Goal: Navigation & Orientation: Find specific page/section

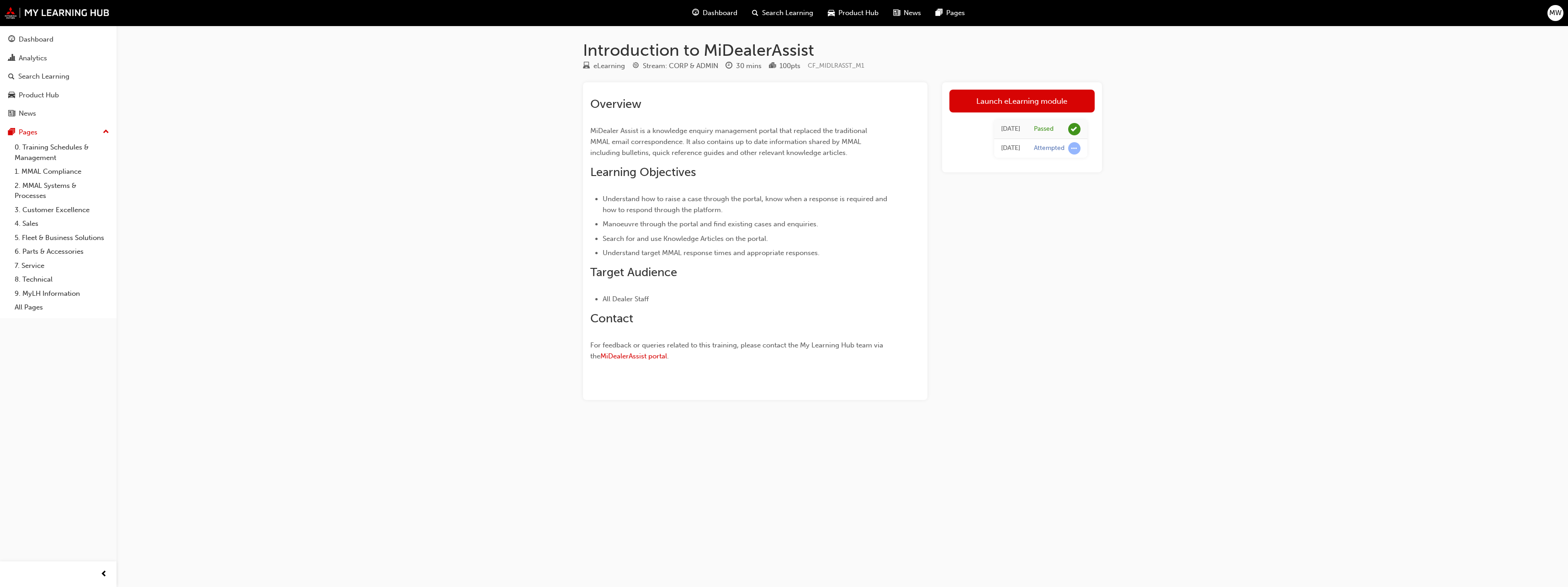
click at [376, 316] on div "Introduction to MiDealerAssist eLearning Stream: CORP & ADMIN 30 mins 100 pts C…" at bounding box center [784, 294] width 1568 height 587
click at [1185, 297] on div "Introduction to MiDealerAssist eLearning Stream: CORP & ADMIN 30 mins 100 pts C…" at bounding box center [784, 294] width 1568 height 587
click at [458, 242] on div "Introduction to MiDealerAssist eLearning Stream: CORP & ADMIN 30 mins 100 pts C…" at bounding box center [784, 294] width 1568 height 587
click at [1552, 20] on div "MW" at bounding box center [1555, 13] width 16 height 16
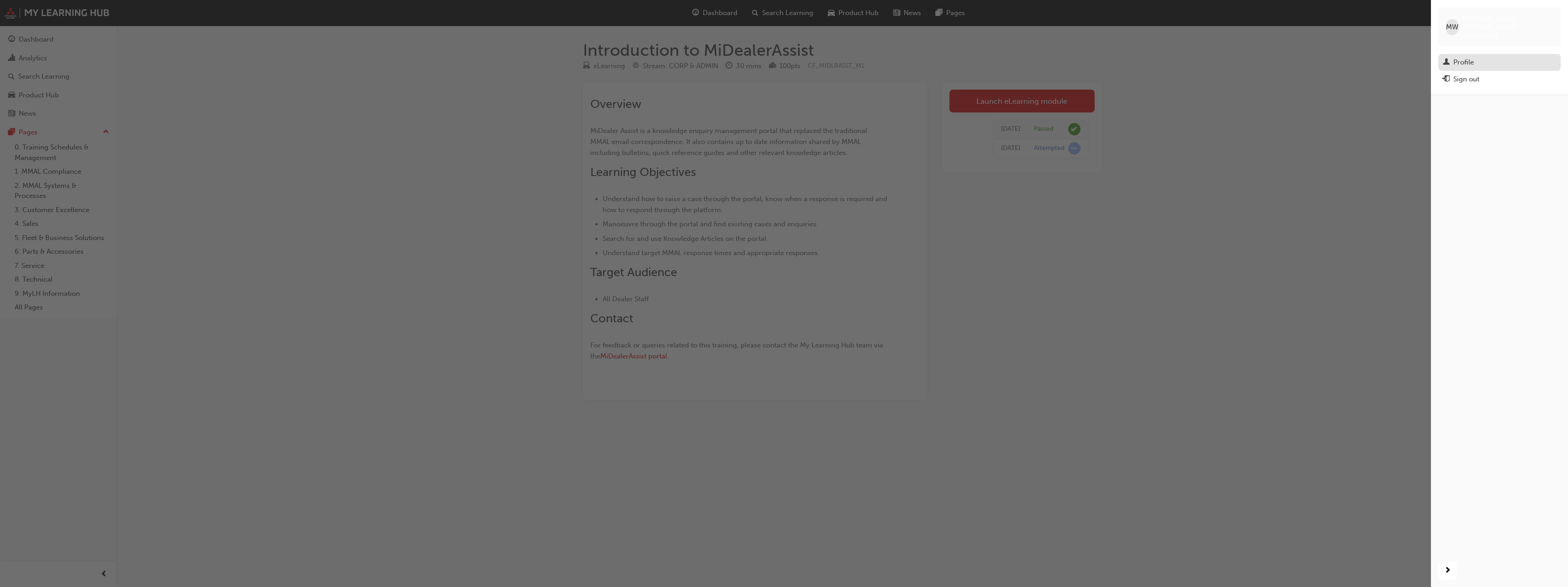
click at [1468, 57] on div "Profile" at bounding box center [1464, 63] width 21 height 10
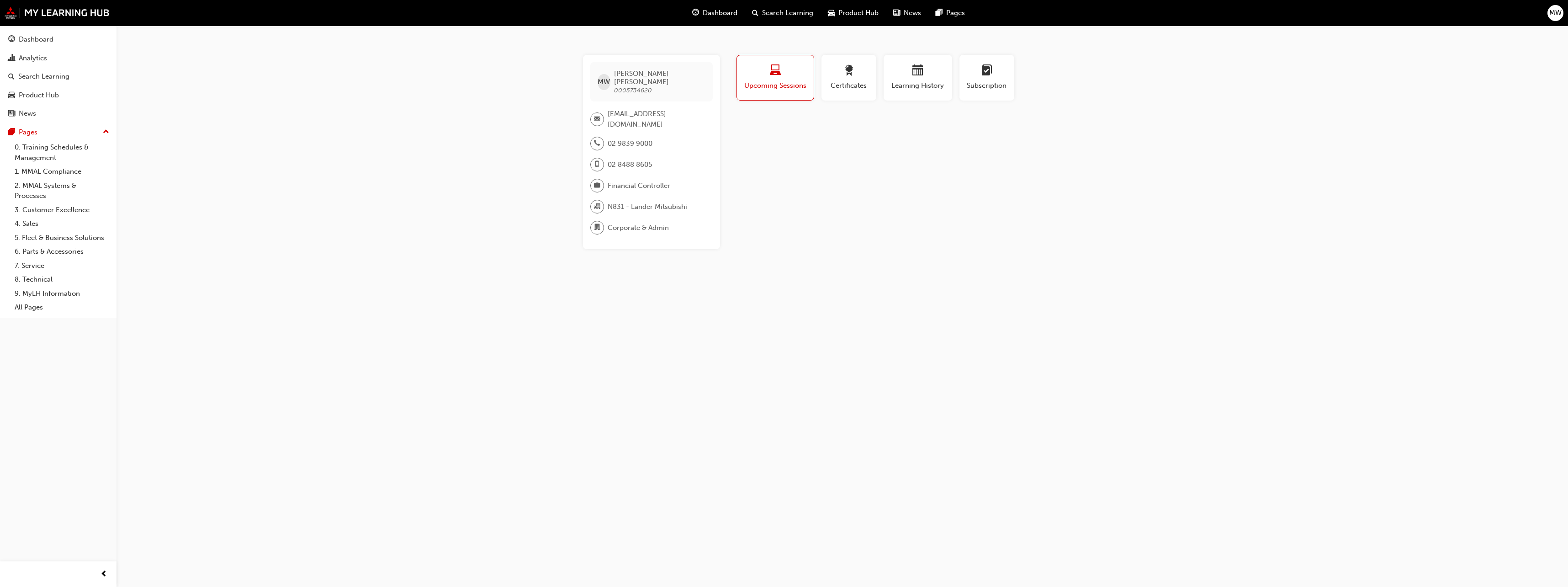
click at [906, 185] on div "Profile Upcoming Sessions Certificates Learning History Subscription MW [PERSON…" at bounding box center [918, 152] width 367 height 194
click at [187, 188] on div "MW [PERSON_NAME] 0005734620 [EMAIL_ADDRESS][DOMAIN_NAME] 02 9839 9000 02 8488 8…" at bounding box center [784, 294] width 1568 height 587
click at [36, 38] on div "Dashboard" at bounding box center [36, 40] width 35 height 10
